Goal: Task Accomplishment & Management: Complete application form

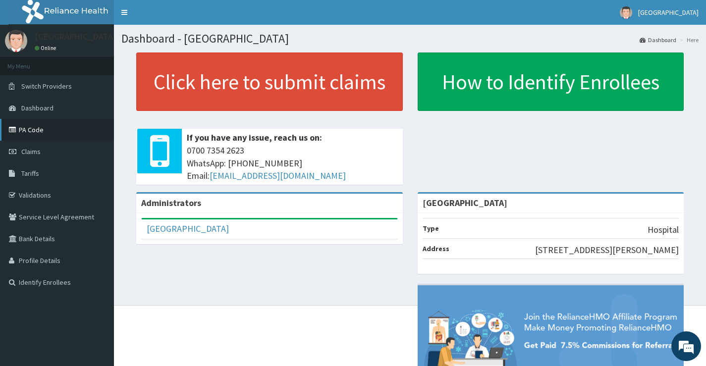
click at [52, 136] on link "PA Code" at bounding box center [57, 130] width 114 height 22
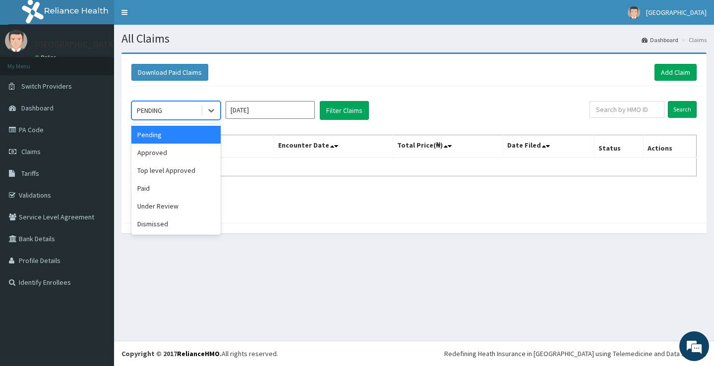
click at [185, 111] on div "PENDING" at bounding box center [166, 111] width 69 height 16
click at [177, 186] on div "Paid" at bounding box center [175, 188] width 89 height 18
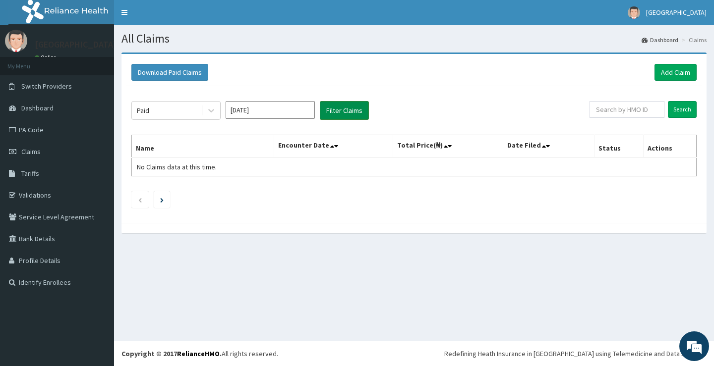
click at [352, 112] on button "Filter Claims" at bounding box center [344, 110] width 49 height 19
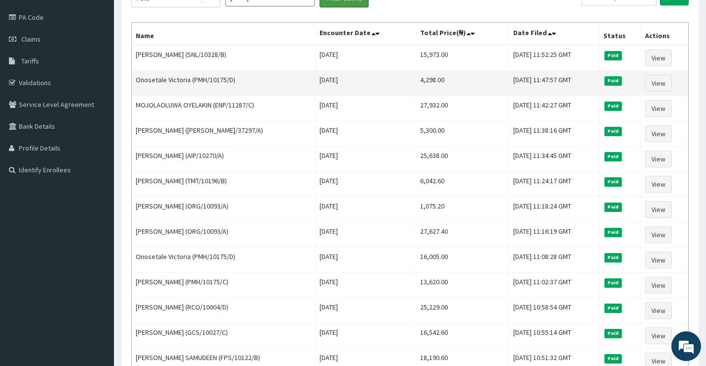
scroll to position [99, 0]
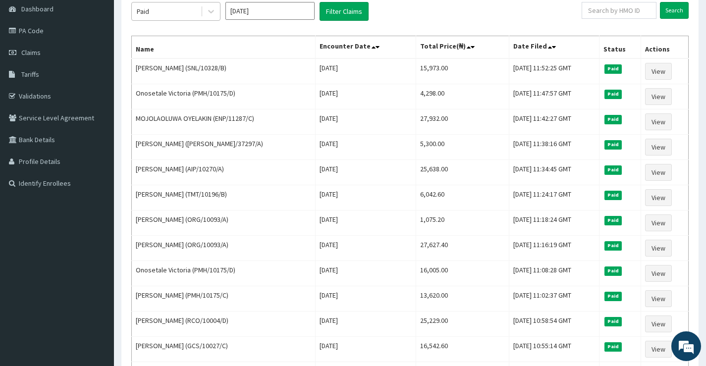
click at [192, 17] on div "Paid" at bounding box center [166, 11] width 69 height 16
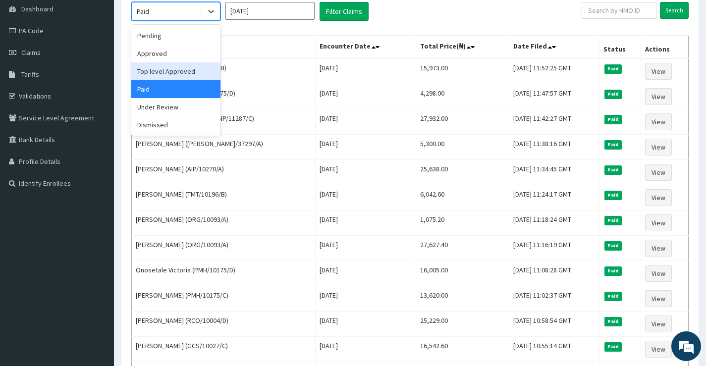
click at [183, 75] on div "Top level Approved" at bounding box center [175, 71] width 89 height 18
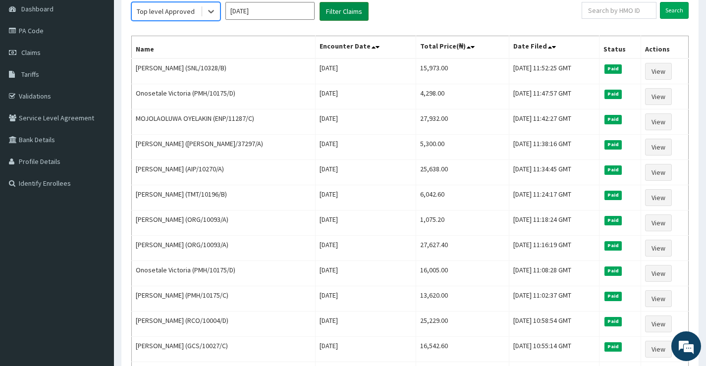
click at [344, 14] on button "Filter Claims" at bounding box center [344, 11] width 49 height 19
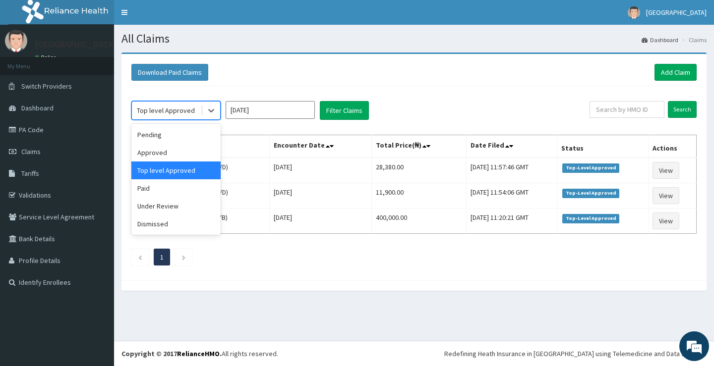
click at [187, 112] on div "Top level Approved" at bounding box center [166, 111] width 58 height 10
click at [166, 206] on div "Under Review" at bounding box center [175, 206] width 89 height 18
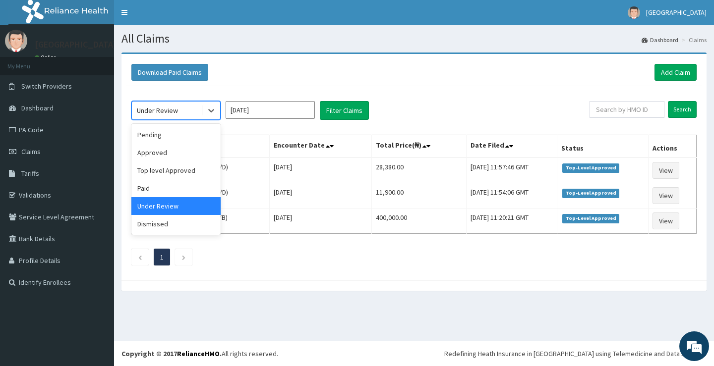
click at [182, 107] on div "Under Review" at bounding box center [166, 111] width 69 height 16
click at [170, 147] on div "Approved" at bounding box center [175, 153] width 89 height 18
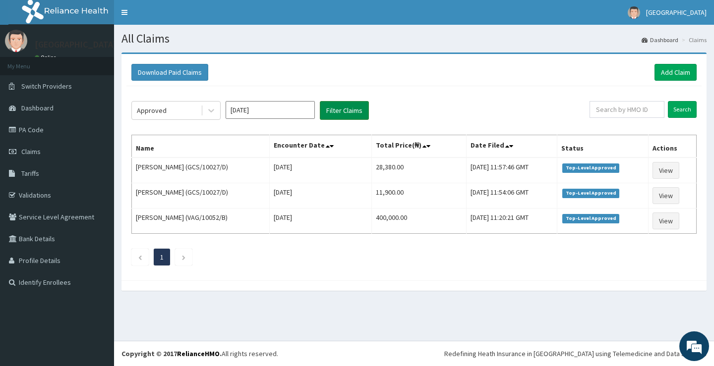
click at [341, 112] on button "Filter Claims" at bounding box center [344, 110] width 49 height 19
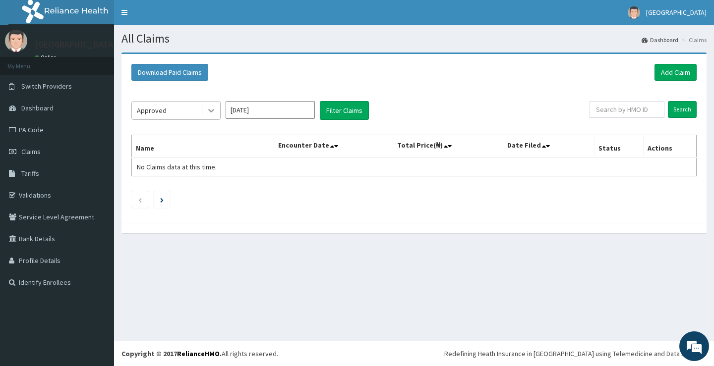
click at [205, 106] on div at bounding box center [211, 111] width 18 height 18
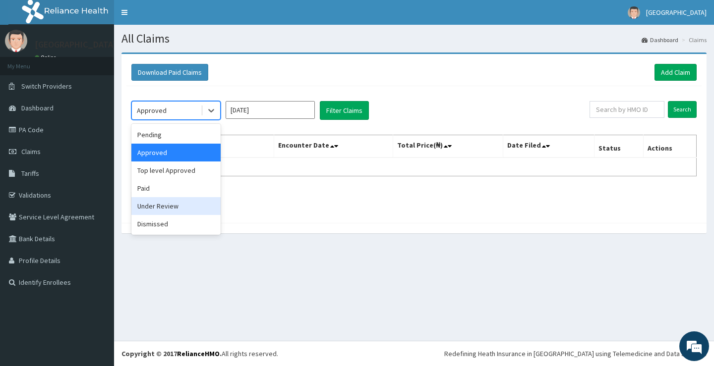
click at [170, 201] on div "Under Review" at bounding box center [175, 206] width 89 height 18
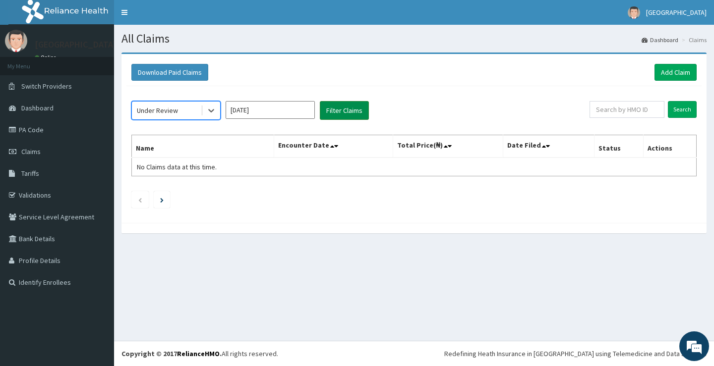
click at [340, 110] on button "Filter Claims" at bounding box center [344, 110] width 49 height 19
click at [179, 112] on div "Under Review" at bounding box center [166, 111] width 69 height 16
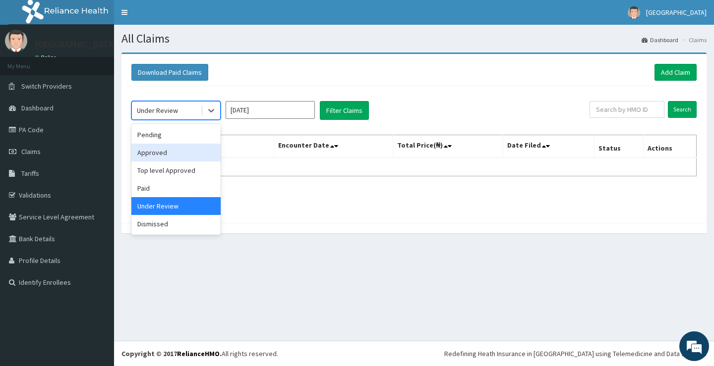
click at [170, 150] on div "Approved" at bounding box center [175, 153] width 89 height 18
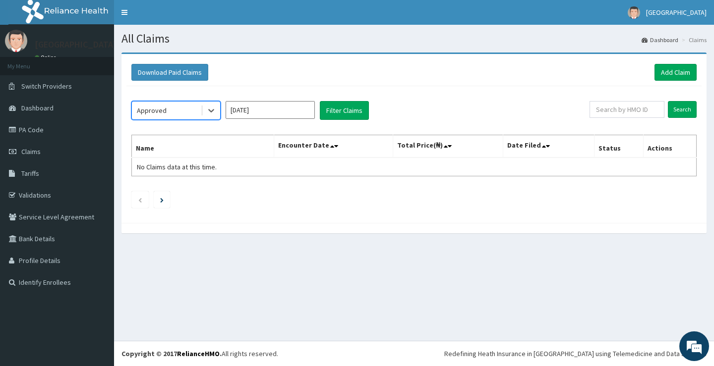
click at [186, 105] on div "Approved" at bounding box center [166, 111] width 69 height 16
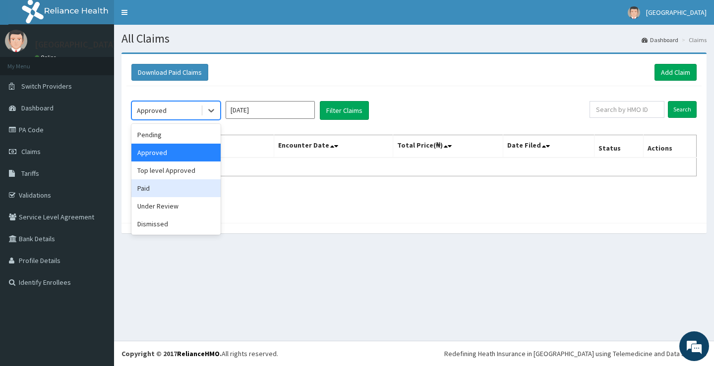
click at [167, 180] on div "Paid" at bounding box center [175, 188] width 89 height 18
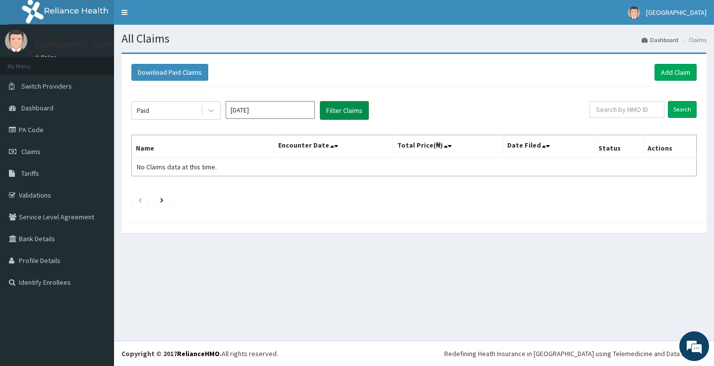
click at [347, 105] on button "Filter Claims" at bounding box center [344, 110] width 49 height 19
click at [348, 110] on button "Filter Claims" at bounding box center [344, 110] width 49 height 19
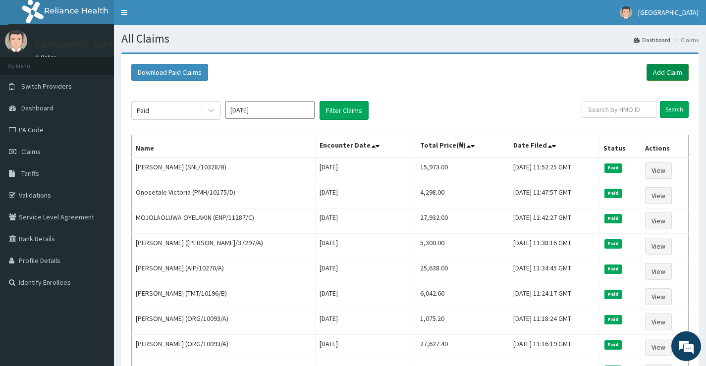
click at [675, 76] on link "Add Claim" at bounding box center [668, 72] width 42 height 17
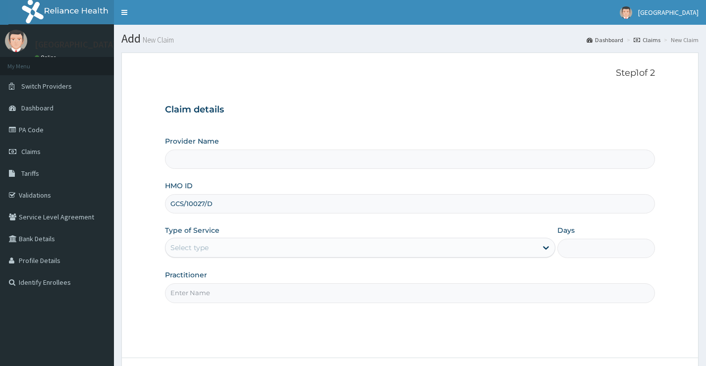
click at [228, 260] on div "Provider Name HMO ID GCS/10027/D Type of Service Select type Days Practitioner" at bounding box center [410, 219] width 490 height 166
type input "[GEOGRAPHIC_DATA]"
click at [235, 245] on div "Select type" at bounding box center [352, 248] width 372 height 16
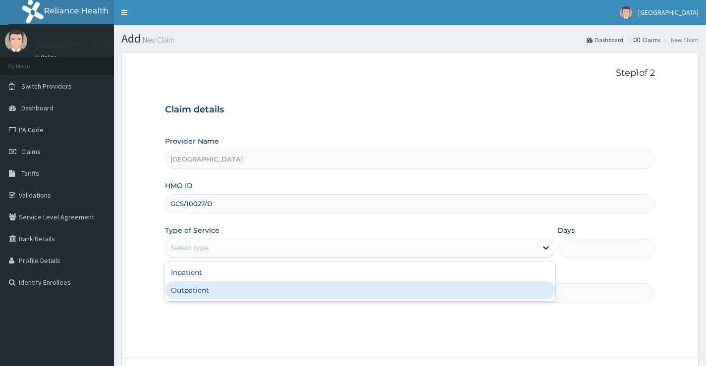
click at [216, 291] on div "Outpatient" at bounding box center [360, 290] width 390 height 18
type input "1"
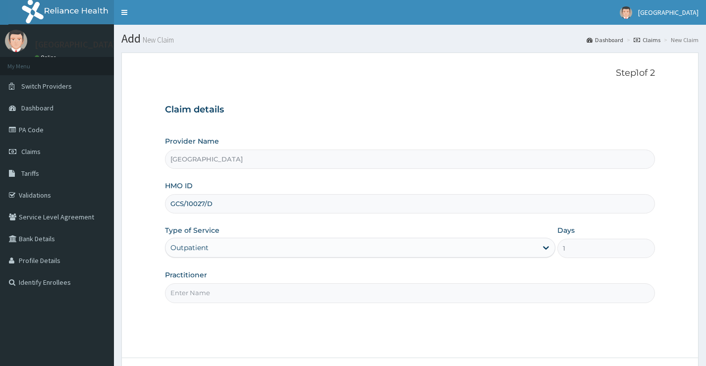
click at [220, 297] on input "Practitioner" at bounding box center [410, 292] width 490 height 19
type input "Dr. FAROUK"
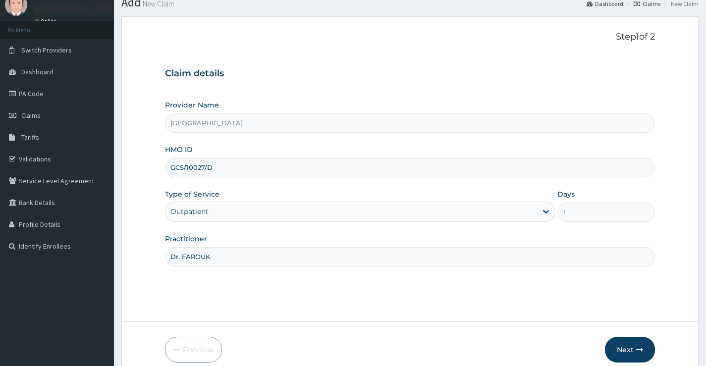
scroll to position [81, 0]
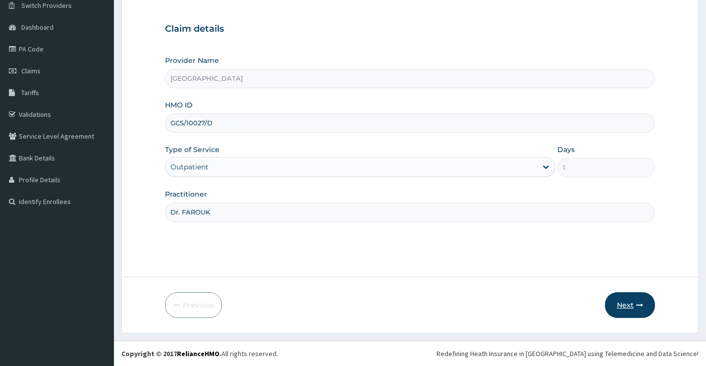
click at [632, 313] on button "Next" at bounding box center [630, 305] width 50 height 26
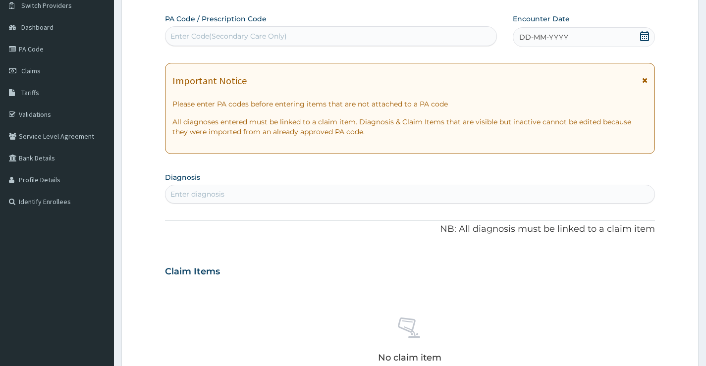
click at [360, 31] on div "Enter Code(Secondary Care Only)" at bounding box center [331, 36] width 331 height 16
paste input "PA/1F6EF1"
type input "PA/1F6EF1"
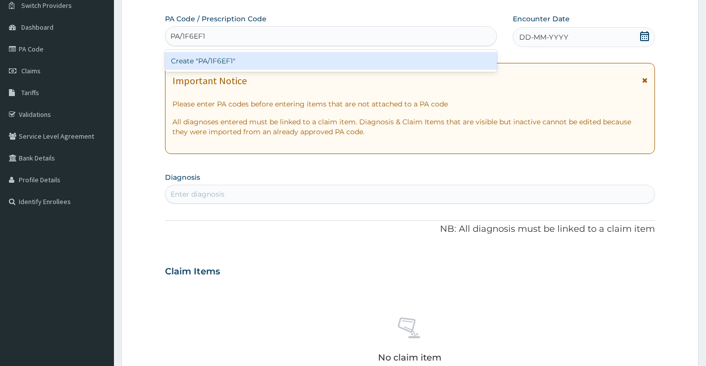
click at [347, 54] on div "Create "PA/1F6EF1"" at bounding box center [331, 61] width 332 height 18
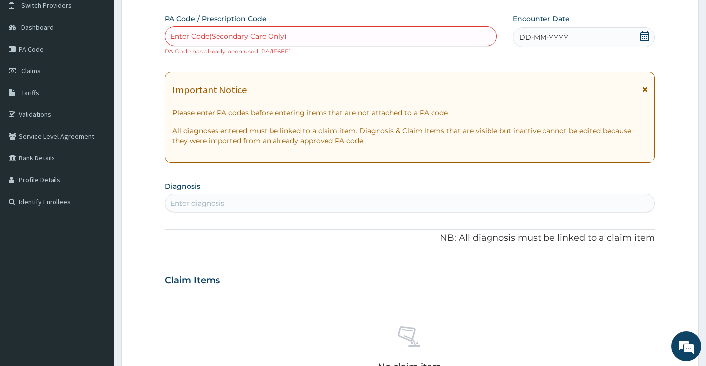
scroll to position [0, 0]
click at [281, 27] on div "Enter Code(Secondary Care Only)" at bounding box center [331, 36] width 332 height 20
paste input "PA/1F6EF1"
type input "PA/1F6EF1"
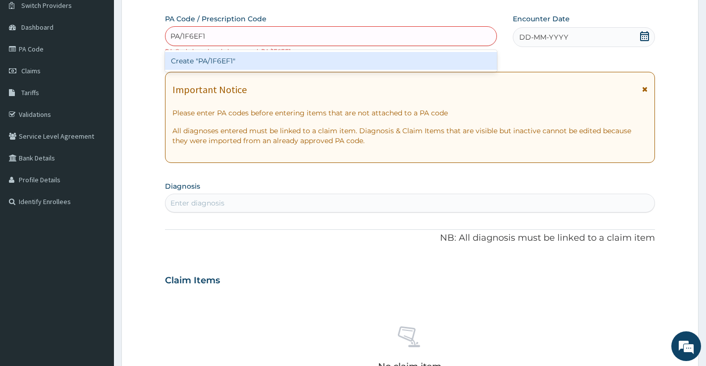
click at [257, 55] on div "Create "PA/1F6EF1"" at bounding box center [331, 61] width 332 height 18
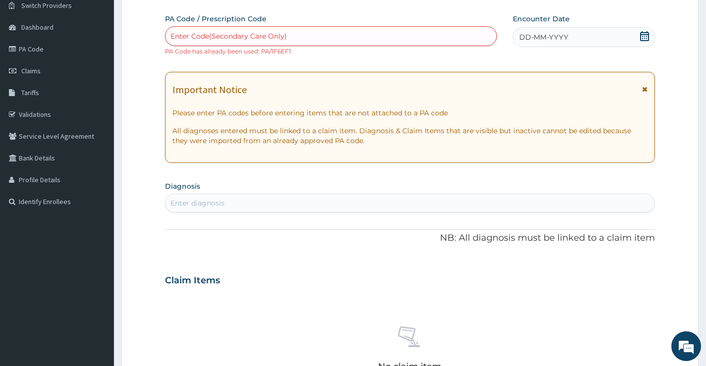
click at [333, 22] on div "PA Code / Prescription Code Enter Code(Secondary Care Only) PA Code has already…" at bounding box center [331, 35] width 332 height 42
click at [327, 35] on div "Enter Code(Secondary Care Only)" at bounding box center [331, 36] width 331 height 16
paste input "PA/CAE05E"
type input "PA/CAE05E"
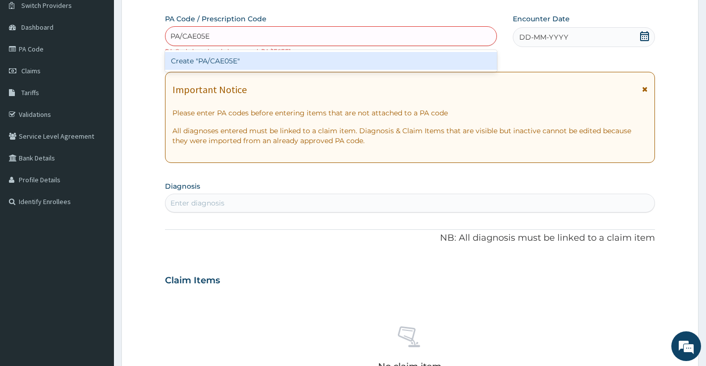
click at [298, 55] on div "Create "PA/CAE05E"" at bounding box center [331, 61] width 332 height 18
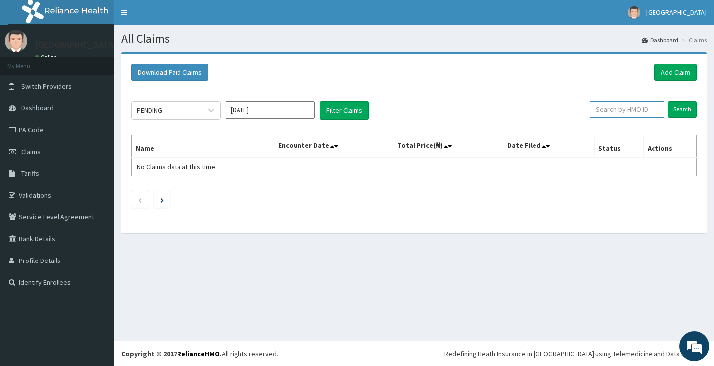
click at [625, 109] on input "text" at bounding box center [626, 109] width 75 height 17
paste input "GCS/10027/D"
type input "GCS/10027/D"
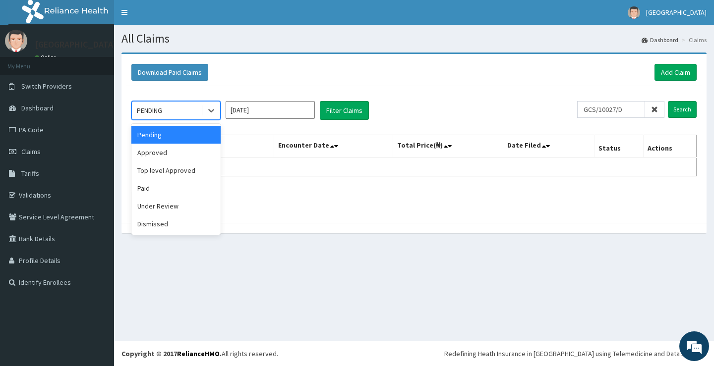
click at [177, 113] on div "PENDING" at bounding box center [166, 111] width 69 height 16
click at [147, 190] on div "Paid" at bounding box center [175, 188] width 89 height 18
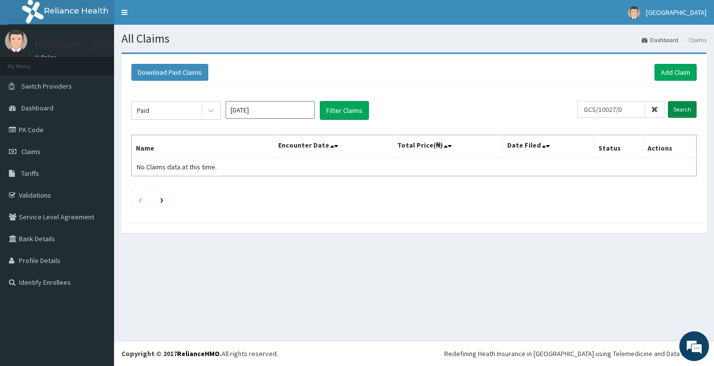
click at [692, 113] on input "Search" at bounding box center [681, 109] width 29 height 17
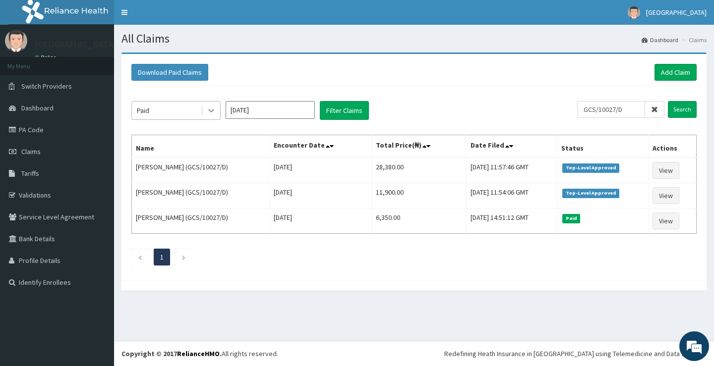
click at [219, 105] on div at bounding box center [211, 111] width 18 height 18
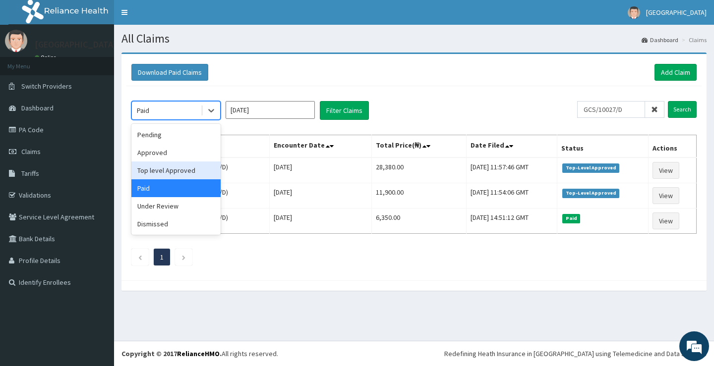
click at [193, 168] on div "Top level Approved" at bounding box center [175, 171] width 89 height 18
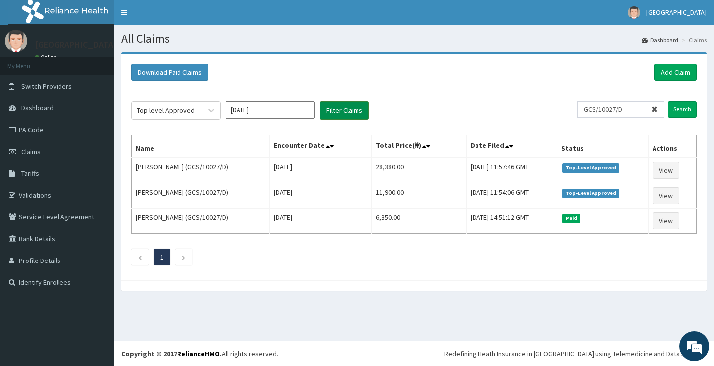
click at [360, 114] on button "Filter Claims" at bounding box center [344, 110] width 49 height 19
drag, startPoint x: 685, startPoint y: 71, endPoint x: 667, endPoint y: 75, distance: 18.3
click at [685, 71] on link "Add Claim" at bounding box center [675, 72] width 42 height 17
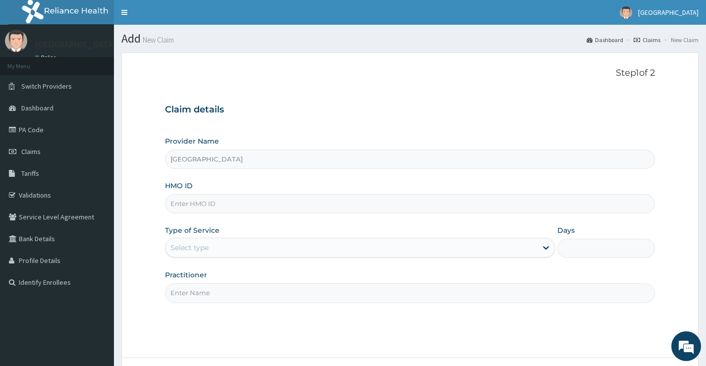
click at [324, 197] on input "HMO ID" at bounding box center [410, 203] width 490 height 19
paste input "AIP/10270/A"
type input "AIP/10270/A"
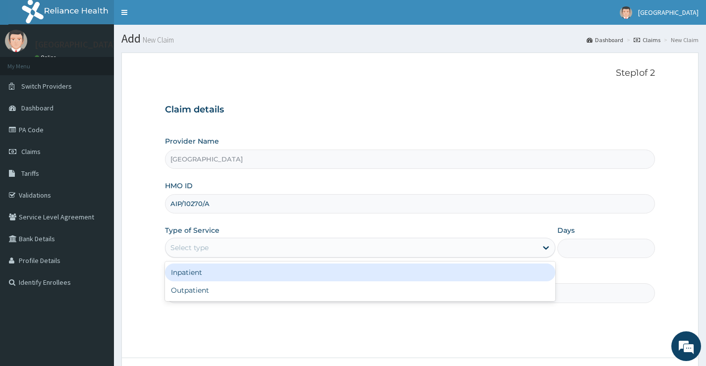
drag, startPoint x: 239, startPoint y: 239, endPoint x: 223, endPoint y: 249, distance: 19.4
click at [239, 240] on div "Select type" at bounding box center [360, 248] width 390 height 20
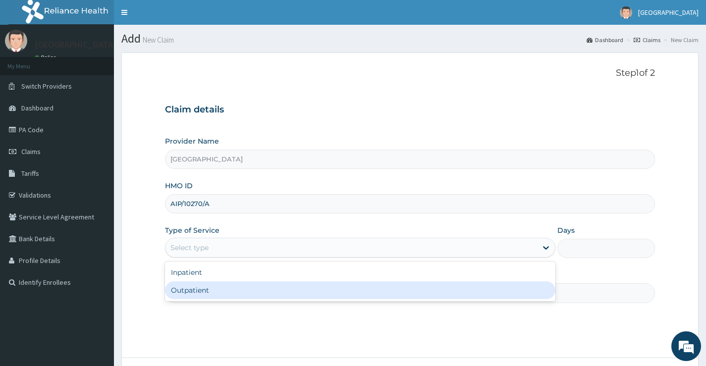
click at [183, 291] on div "Outpatient" at bounding box center [360, 290] width 390 height 18
type input "1"
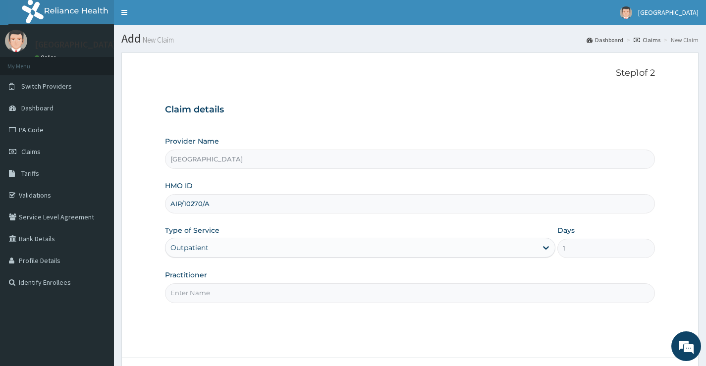
click at [251, 291] on input "Practitioner" at bounding box center [410, 292] width 490 height 19
type input "[PERSON_NAME]"
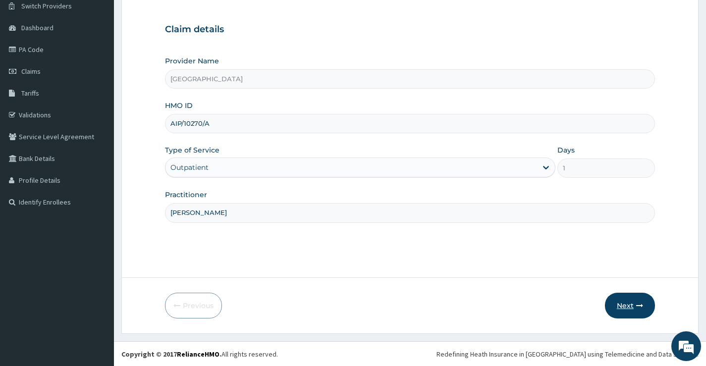
scroll to position [81, 0]
click at [616, 306] on button "Next" at bounding box center [630, 305] width 50 height 26
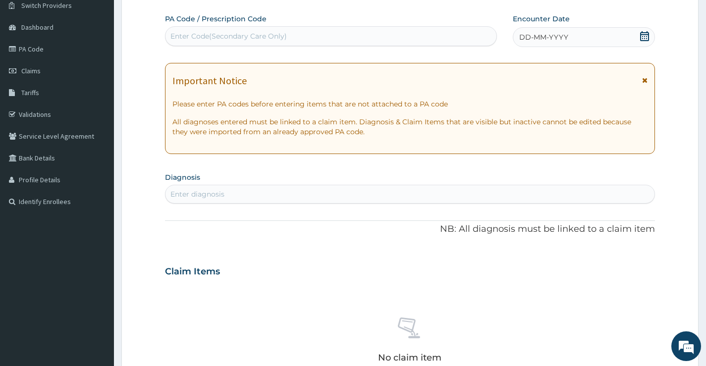
scroll to position [0, 0]
click at [642, 33] on icon at bounding box center [644, 36] width 9 height 10
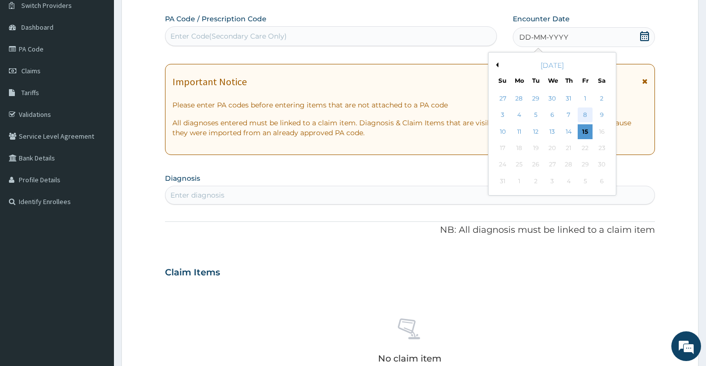
click at [583, 115] on div "8" at bounding box center [585, 115] width 15 height 15
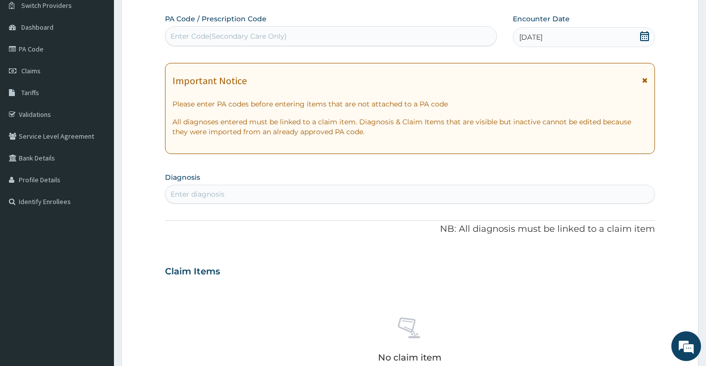
click at [294, 201] on div "Enter diagnosis" at bounding box center [410, 194] width 489 height 16
